Goal: Task Accomplishment & Management: Use online tool/utility

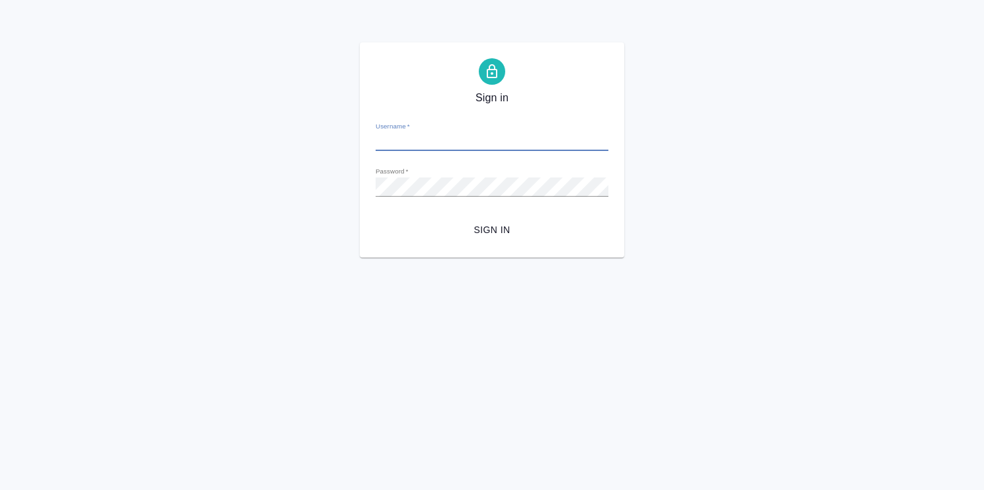
type input "[EMAIL_ADDRESS][DOMAIN_NAME]"
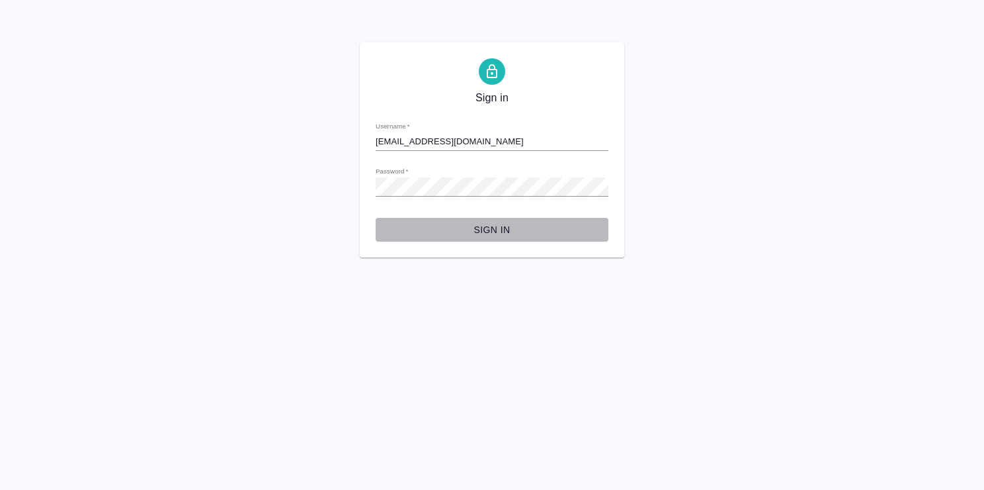
click at [490, 229] on span "Sign in" at bounding box center [492, 230] width 212 height 17
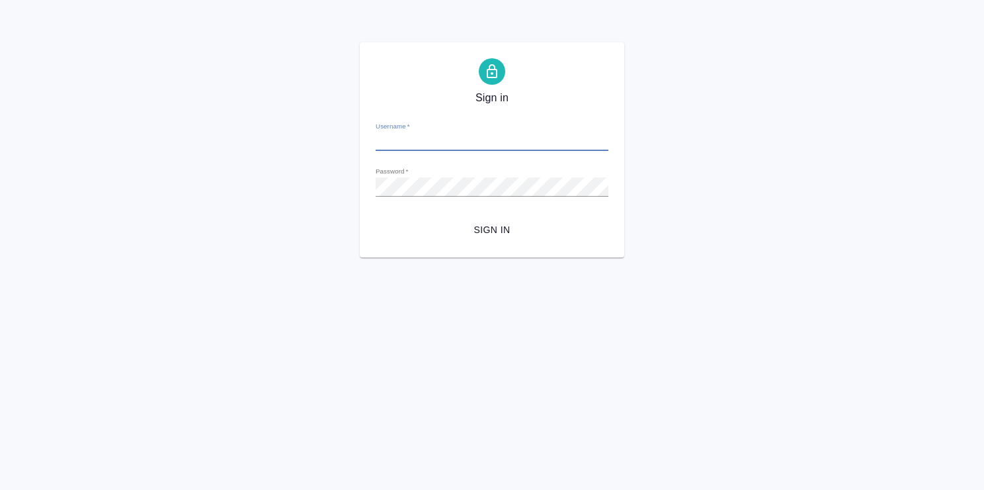
type input "[EMAIL_ADDRESS][DOMAIN_NAME]"
click at [361, 186] on div "Sign in Username   * [EMAIL_ADDRESS][DOMAIN_NAME] Password   * urlPath   * /Wor…" at bounding box center [492, 149] width 265 height 215
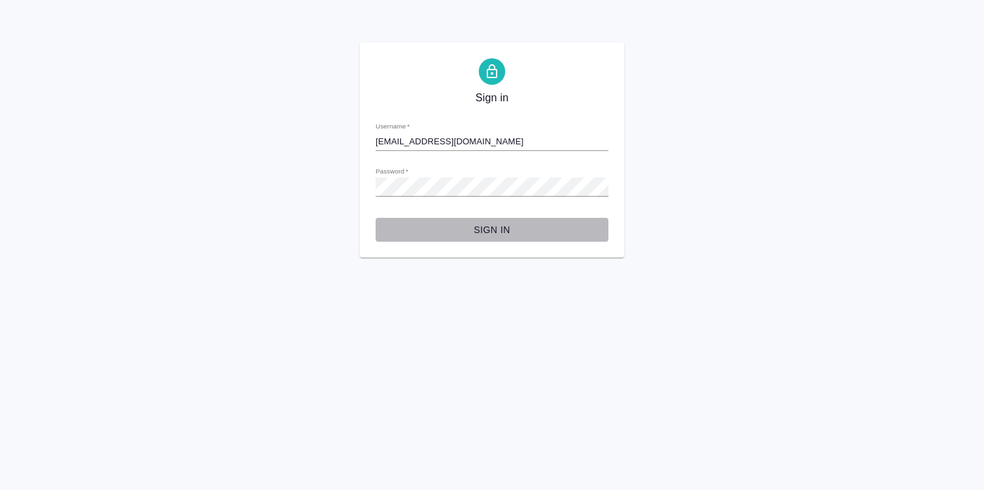
click at [480, 225] on span "Sign in" at bounding box center [492, 230] width 212 height 17
